Goal: Transaction & Acquisition: Purchase product/service

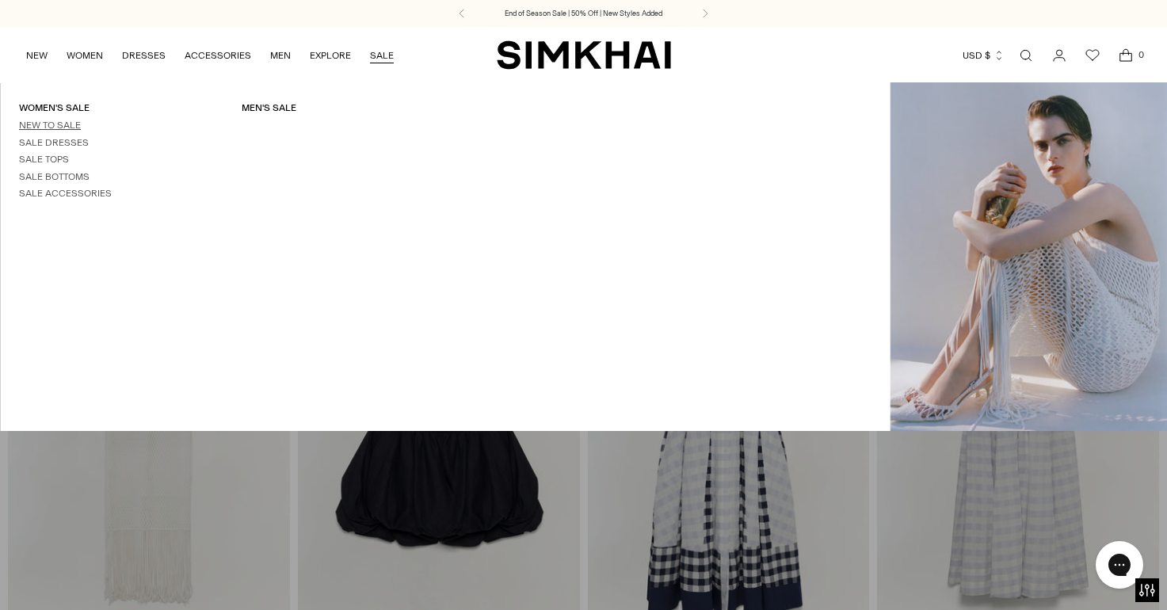
click at [44, 125] on link "New to Sale" at bounding box center [50, 125] width 62 height 11
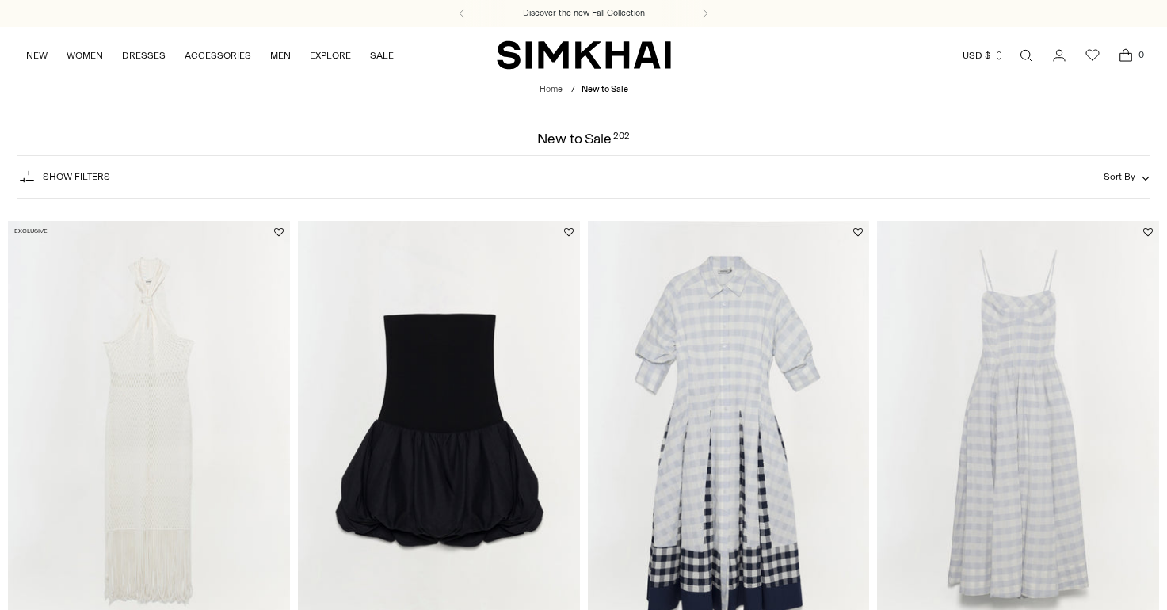
scroll to position [299, 0]
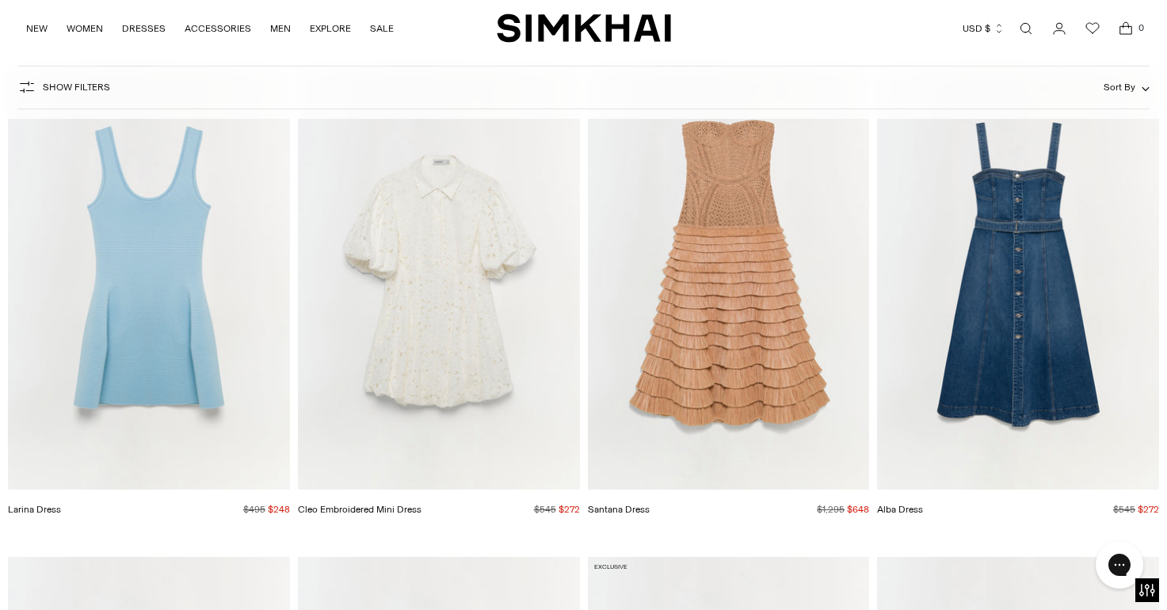
scroll to position [19279, 0]
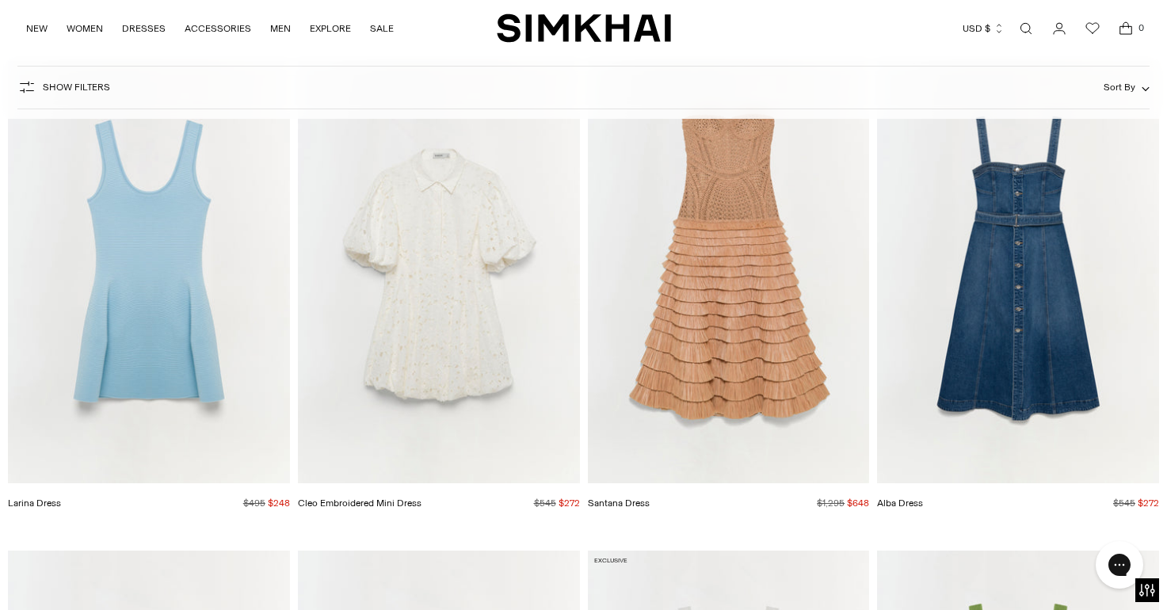
click at [0, 0] on img "Santana Dress" at bounding box center [0, 0] width 0 height 0
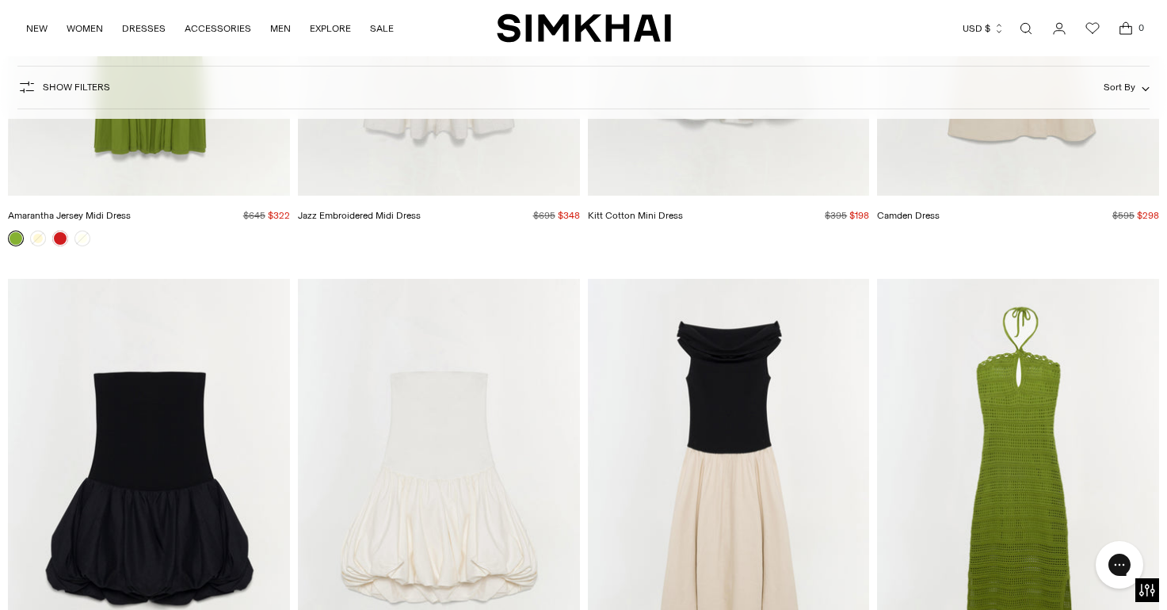
scroll to position [22057, 0]
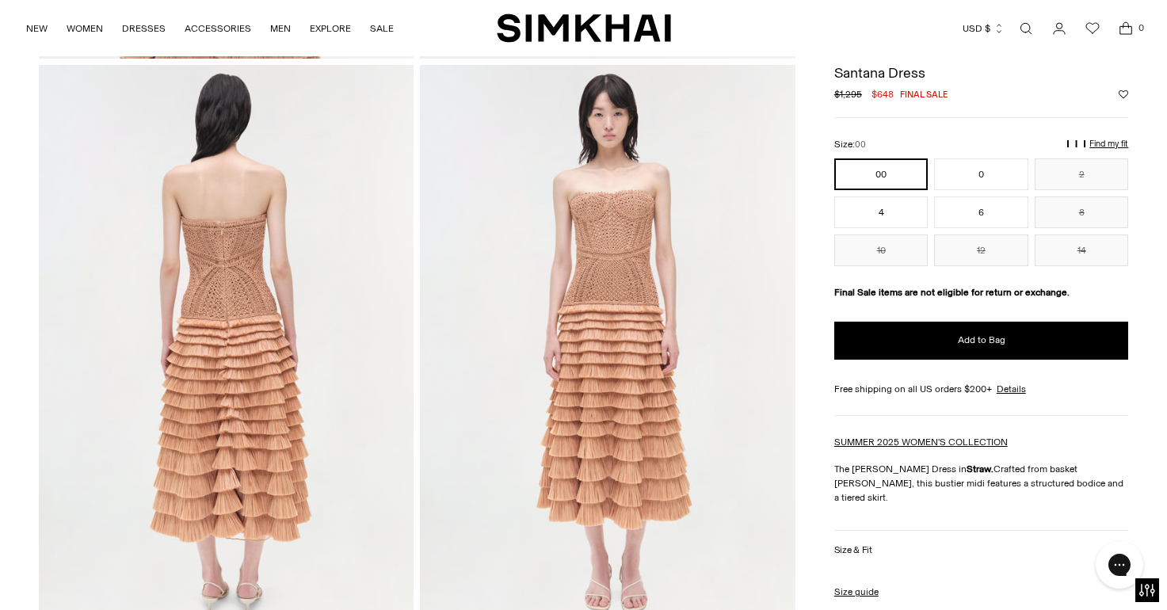
scroll to position [1187, 0]
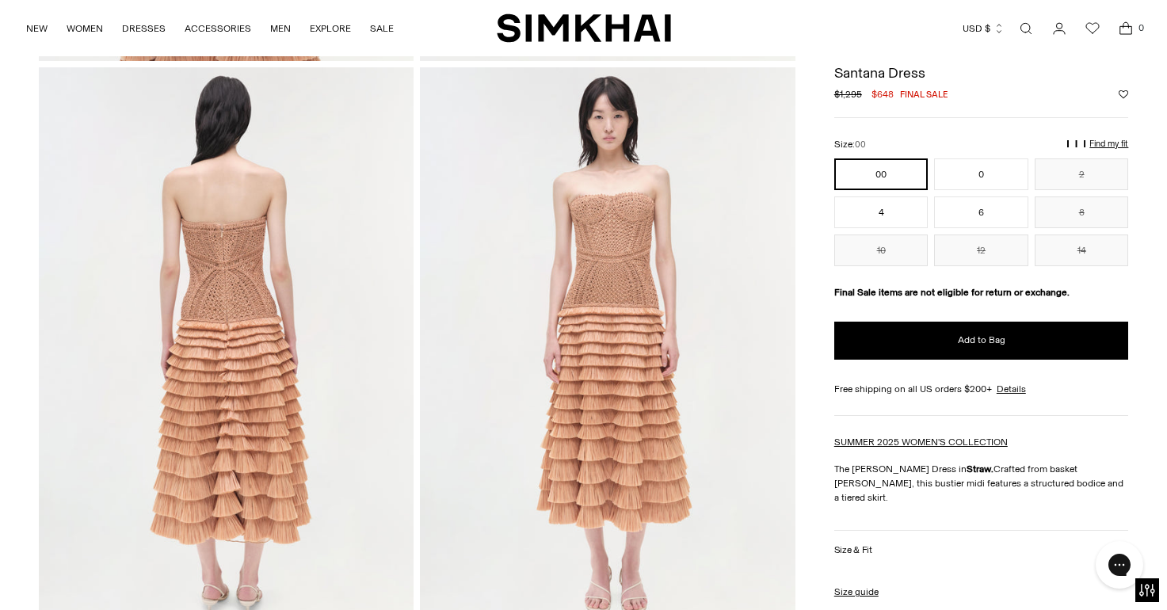
click at [632, 422] on img at bounding box center [608, 348] width 376 height 563
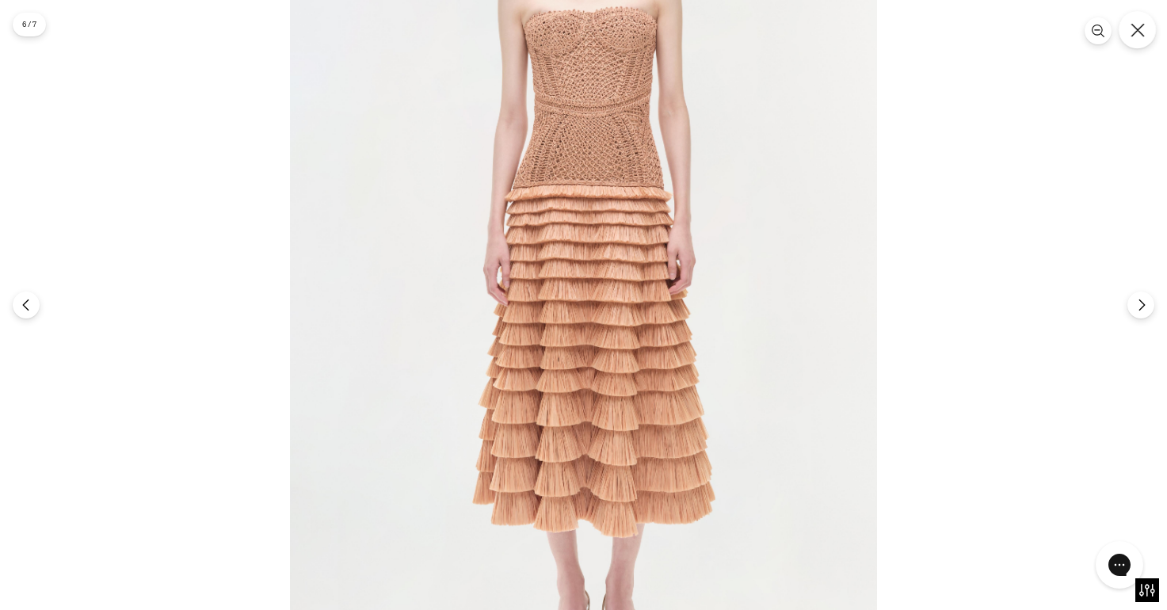
click at [1132, 23] on icon "Close" at bounding box center [1138, 30] width 14 height 14
